Goal: Use online tool/utility: Utilize a website feature to perform a specific function

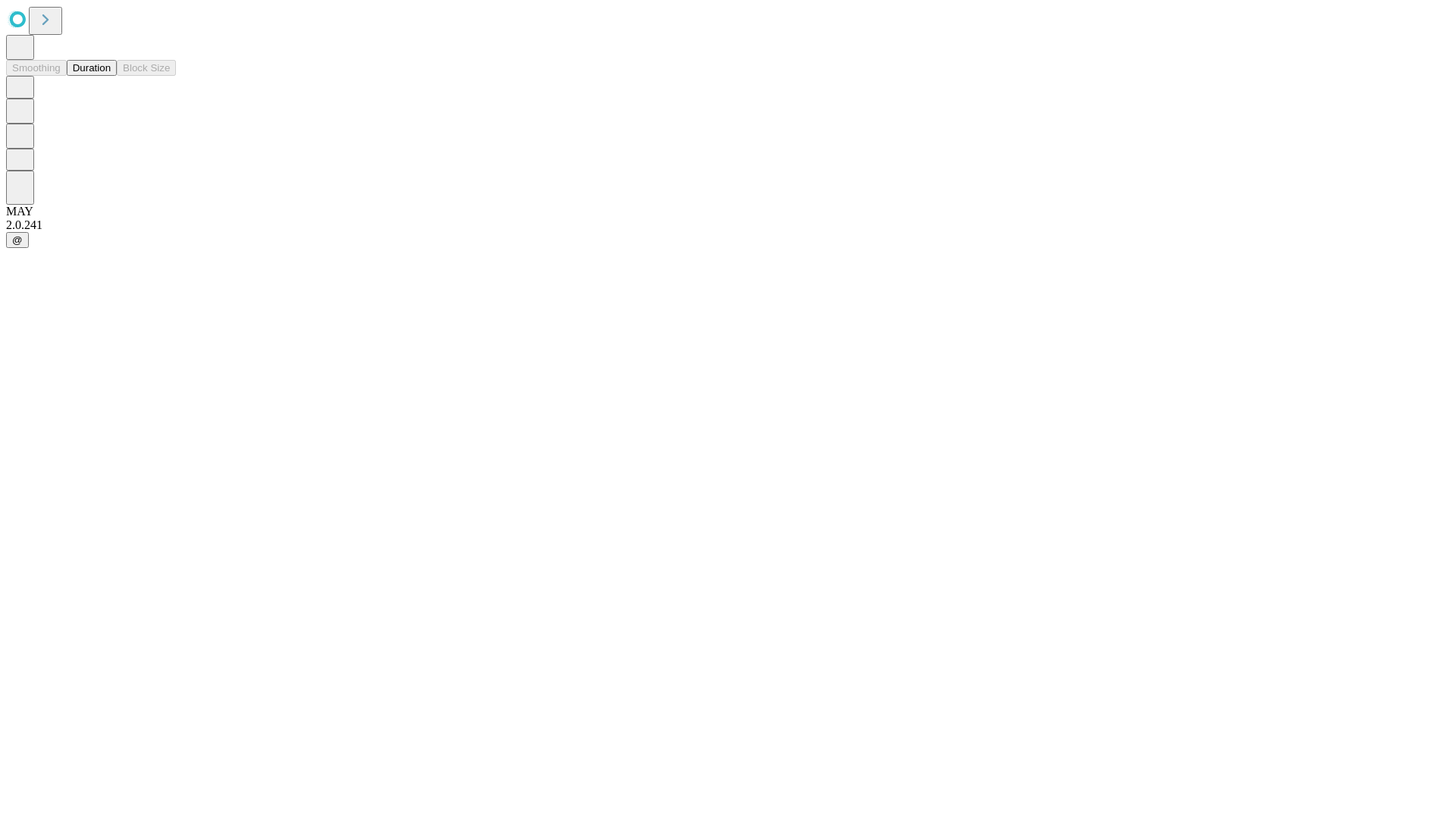
click at [111, 76] on button "Duration" at bounding box center [92, 67] width 50 height 16
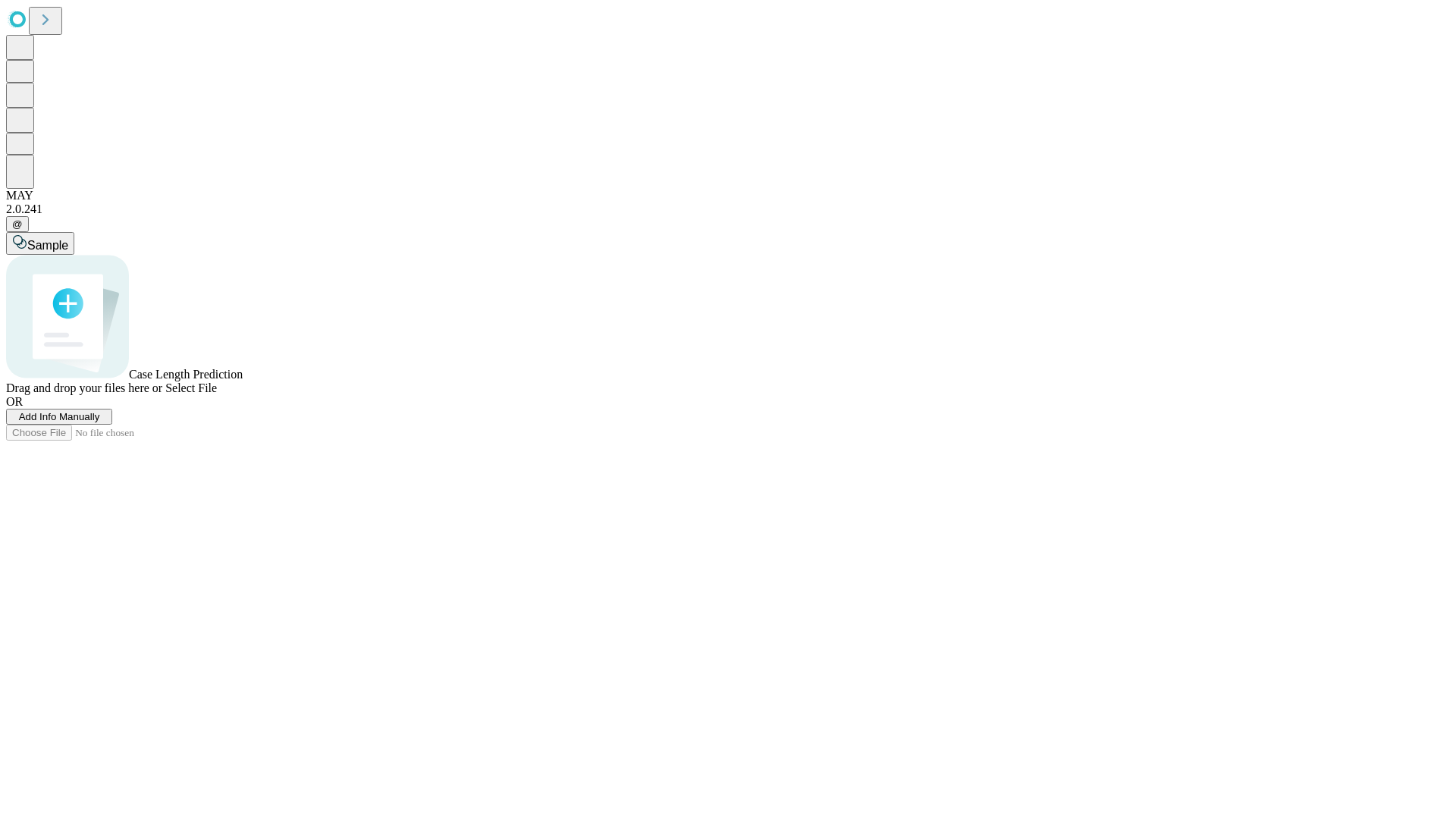
click at [217, 394] on span "Select File" at bounding box center [191, 388] width 51 height 13
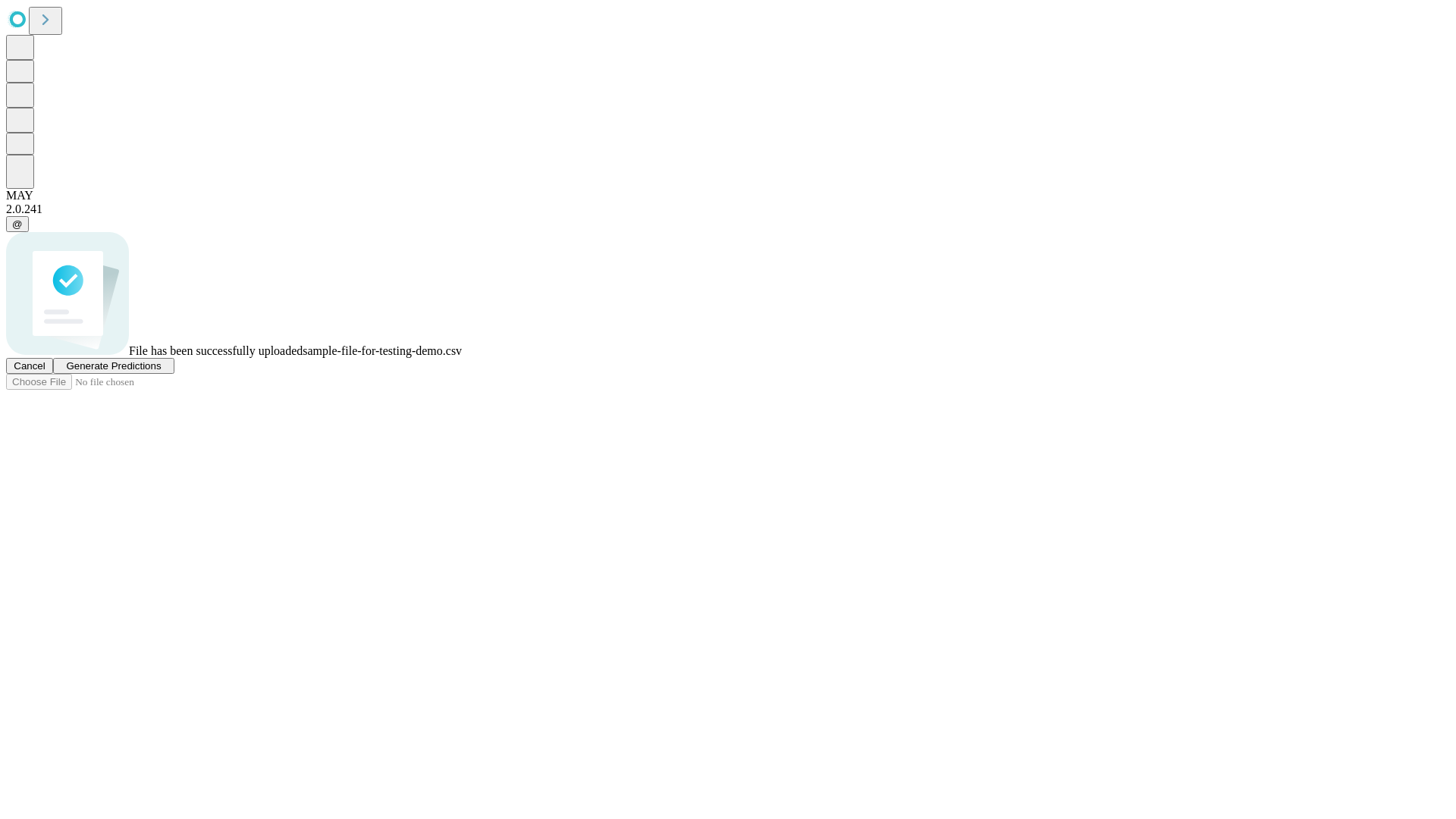
click at [161, 372] on span "Generate Predictions" at bounding box center [113, 366] width 94 height 12
